Goal: Task Accomplishment & Management: Manage account settings

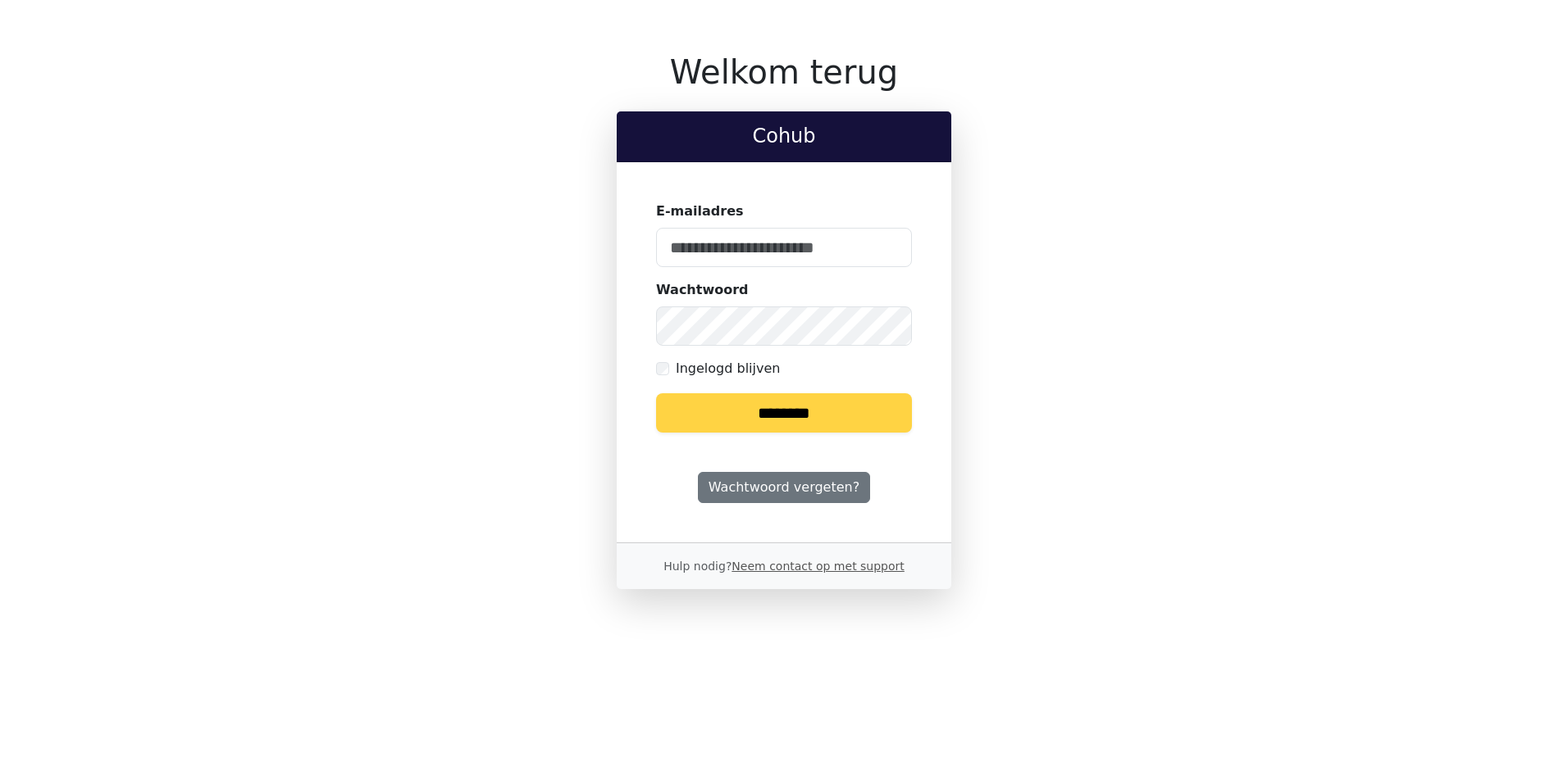
type input "**********"
click at [782, 408] on input "********" at bounding box center [783, 413] width 256 height 39
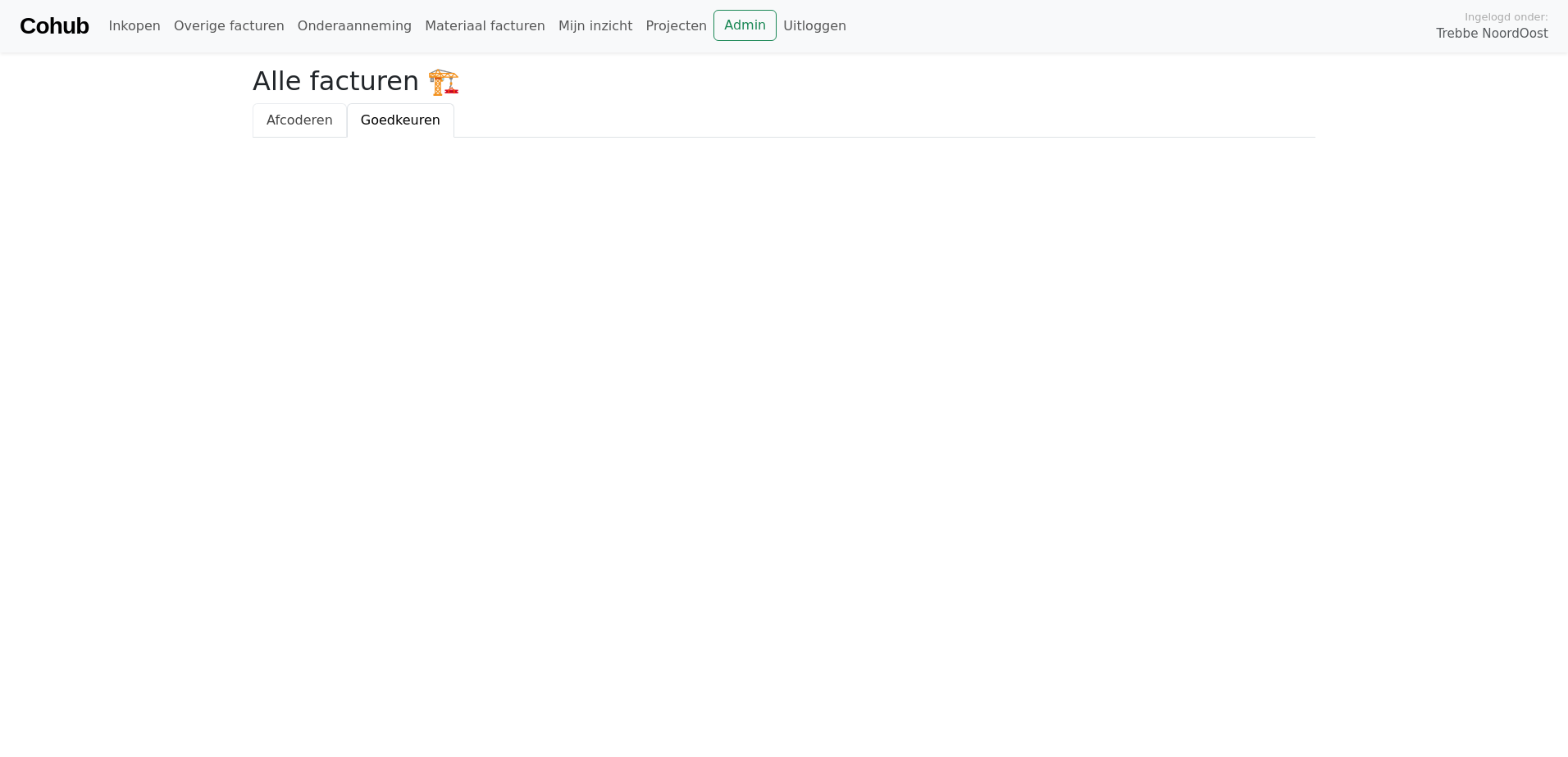
click at [312, 117] on span "Afcoderen" at bounding box center [299, 120] width 66 height 16
